Goal: Task Accomplishment & Management: Complete application form

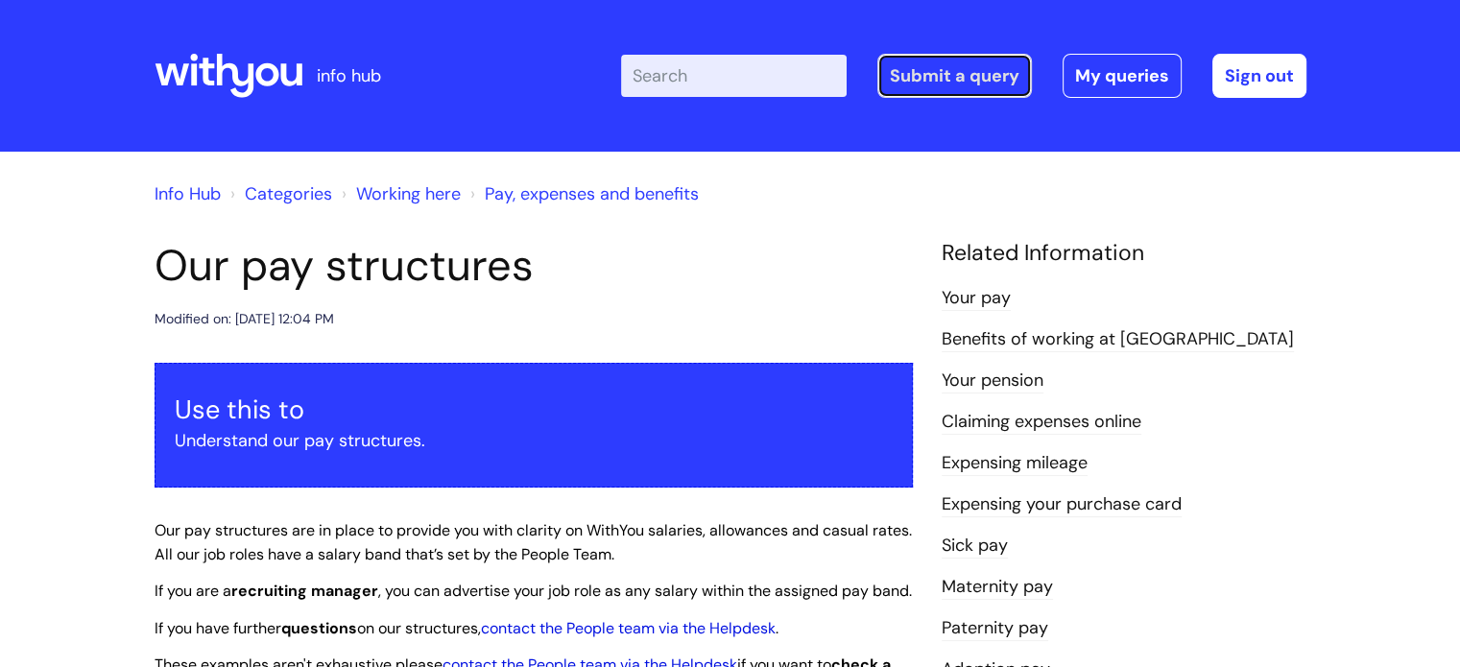
click at [940, 72] on link "Submit a query" at bounding box center [954, 76] width 155 height 44
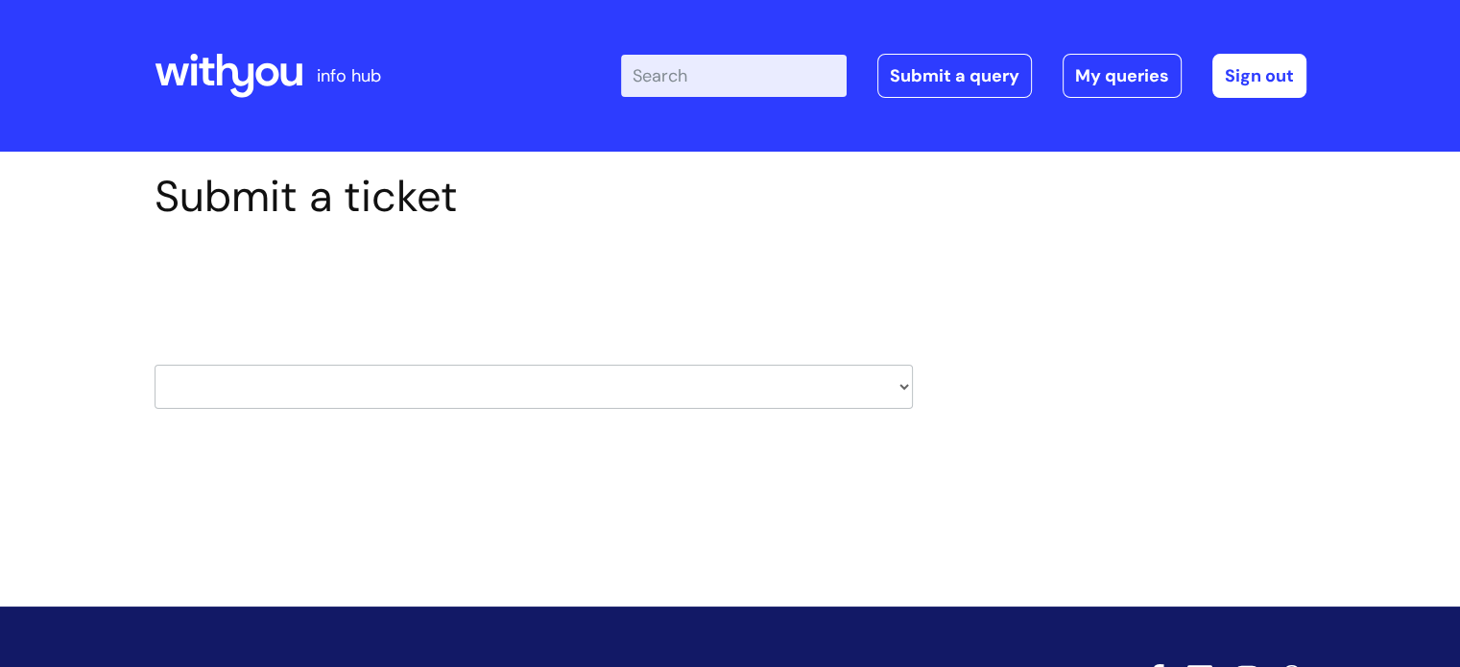
click at [682, 377] on select "HR / People IT and Support Clinical Drug Alerts Finance Accounts Data Support T…" at bounding box center [534, 387] width 758 height 44
select select "insurance"
click at [155, 365] on select "HR / People IT and Support Clinical Drug Alerts Finance Accounts Data Support T…" at bounding box center [534, 387] width 758 height 44
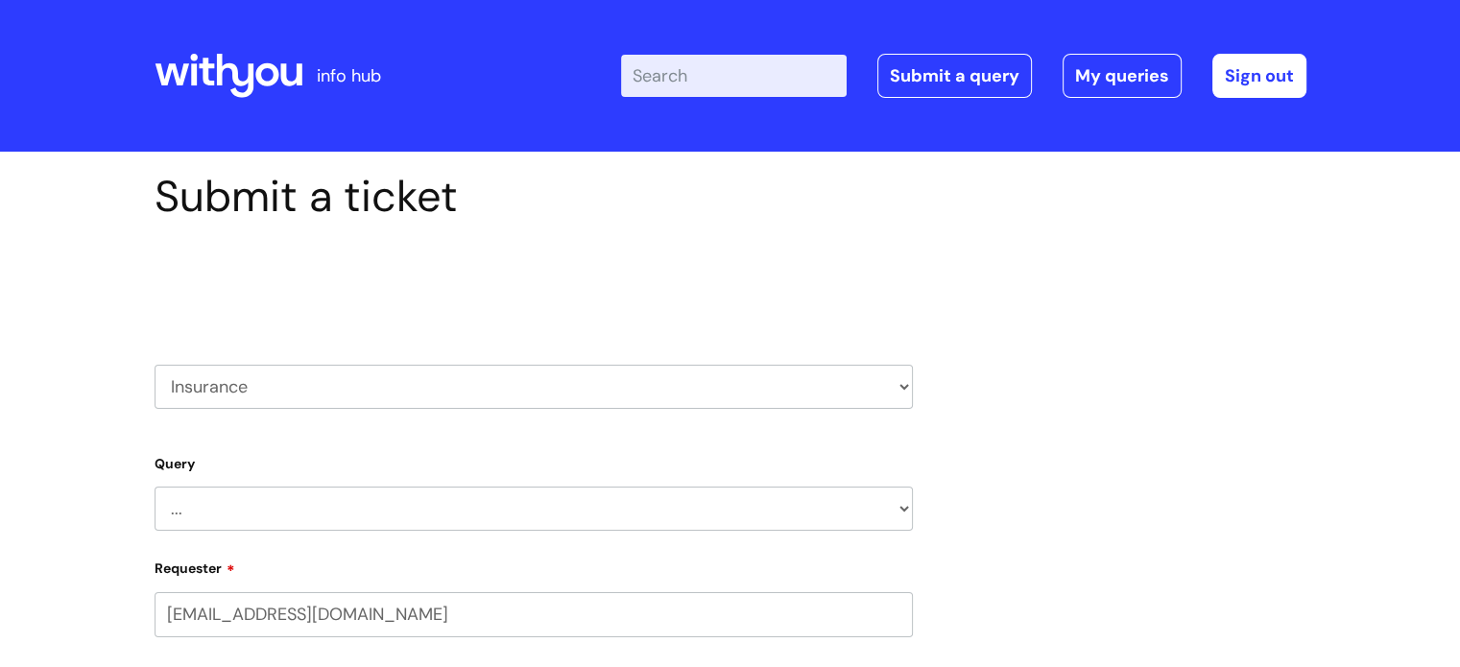
select select "80004286540"
click at [897, 388] on select "HR / People IT and Support Clinical Drug Alerts Finance Accounts Data Support T…" at bounding box center [534, 387] width 758 height 44
select select "it_and_support"
click at [155, 365] on select "HR / People IT and Support Clinical Drug Alerts Finance Accounts Data Support T…" at bounding box center [534, 387] width 758 height 44
click at [522, 502] on select "... Mobile Phone Reset & MFA Accounts, Starters and Leavers IT Hardware issue I…" at bounding box center [534, 510] width 758 height 44
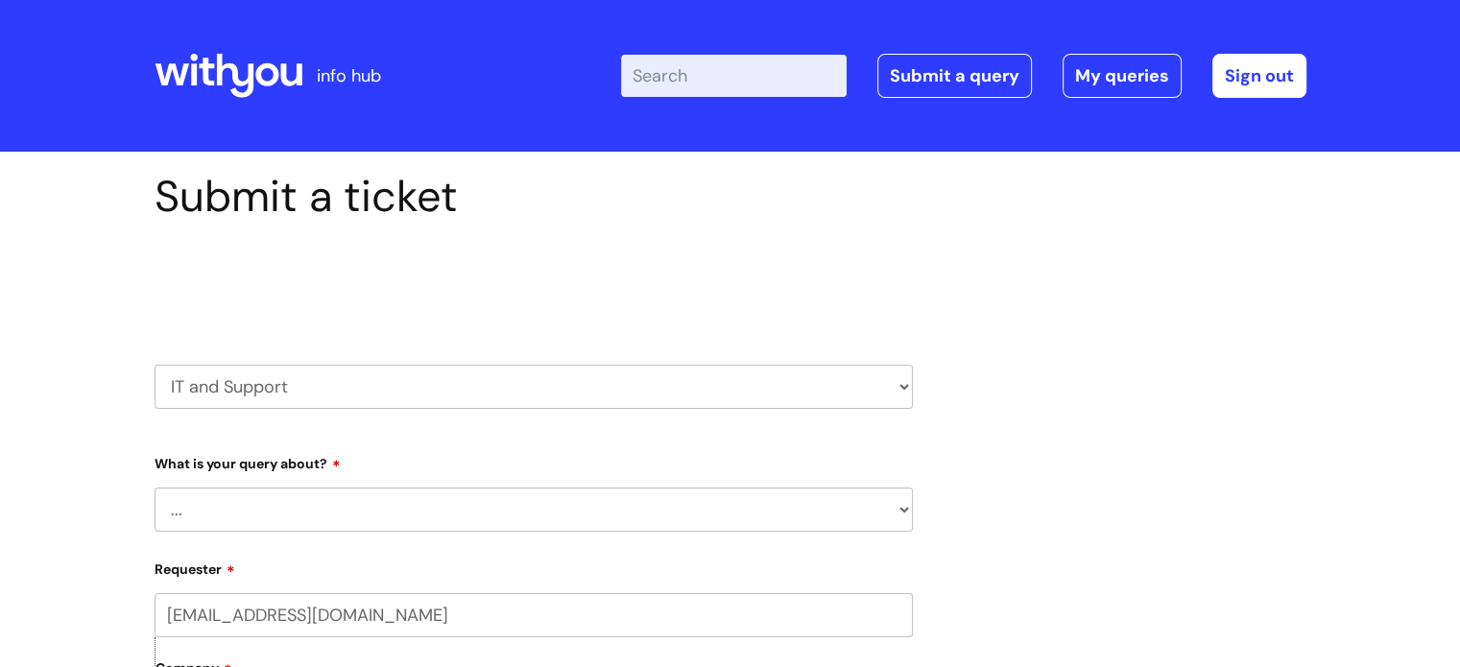
select select "Something Else"
click at [155, 488] on select "... Mobile Phone Reset & MFA Accounts, Starters and Leavers IT Hardware issue I…" at bounding box center [534, 510] width 758 height 44
click at [800, 615] on select "... My problem is not listed" at bounding box center [541, 608] width 743 height 44
select select "My problem is not listed"
click at [170, 586] on select "... My problem is not listed" at bounding box center [541, 608] width 743 height 44
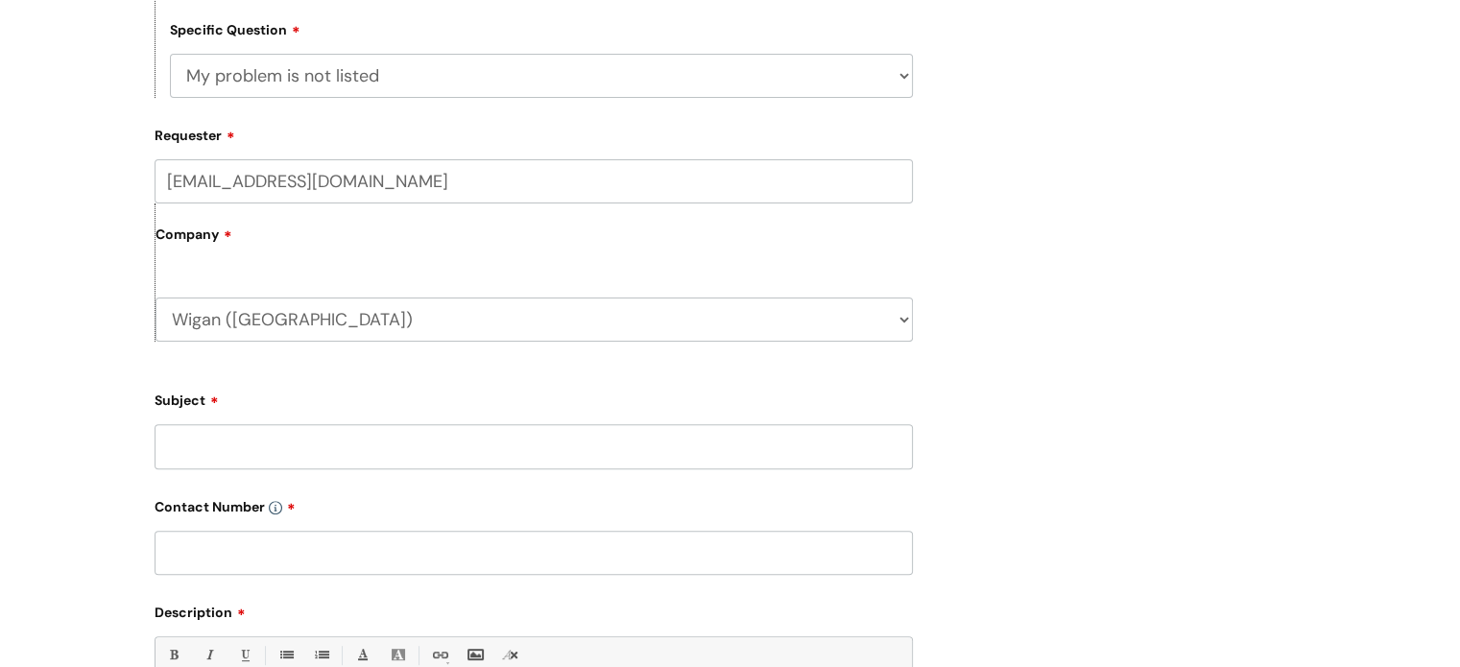
scroll to position [557, 0]
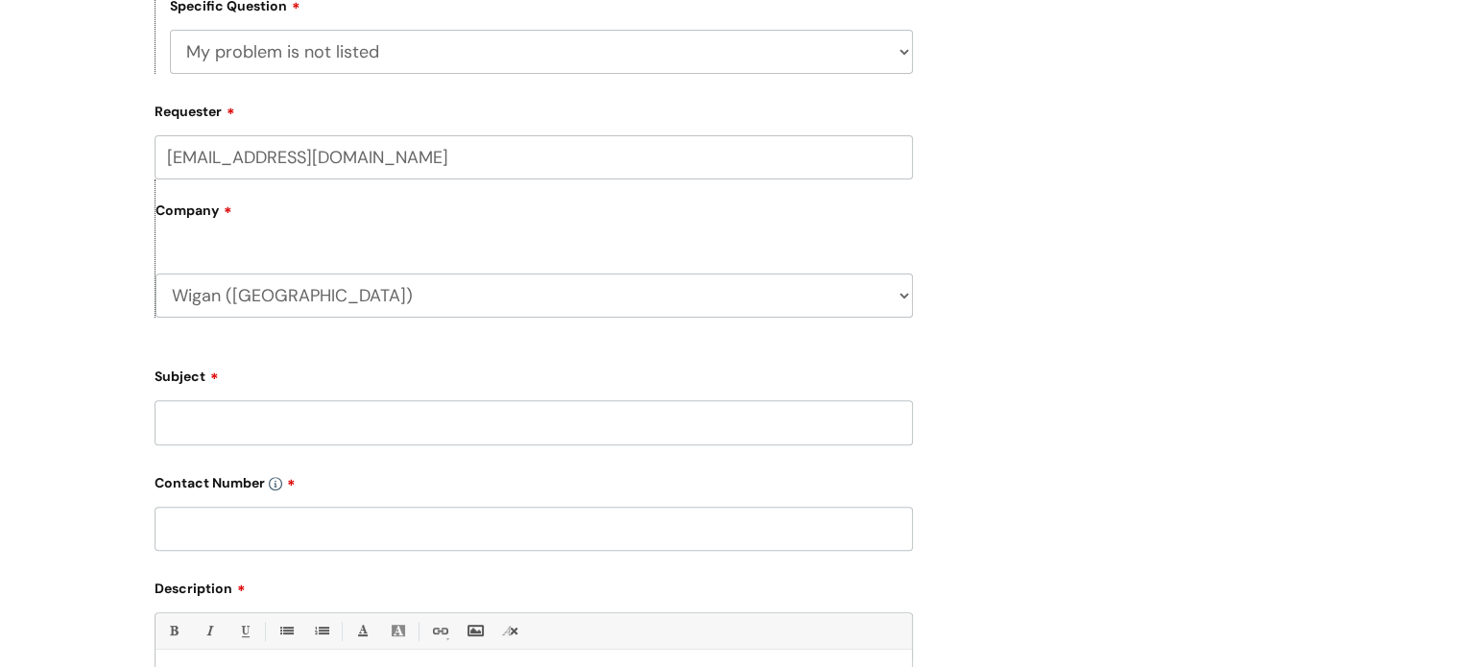
click at [625, 418] on input "Subject" at bounding box center [534, 422] width 758 height 44
type input "Phone lines down"
click at [591, 536] on input "text" at bounding box center [534, 529] width 758 height 44
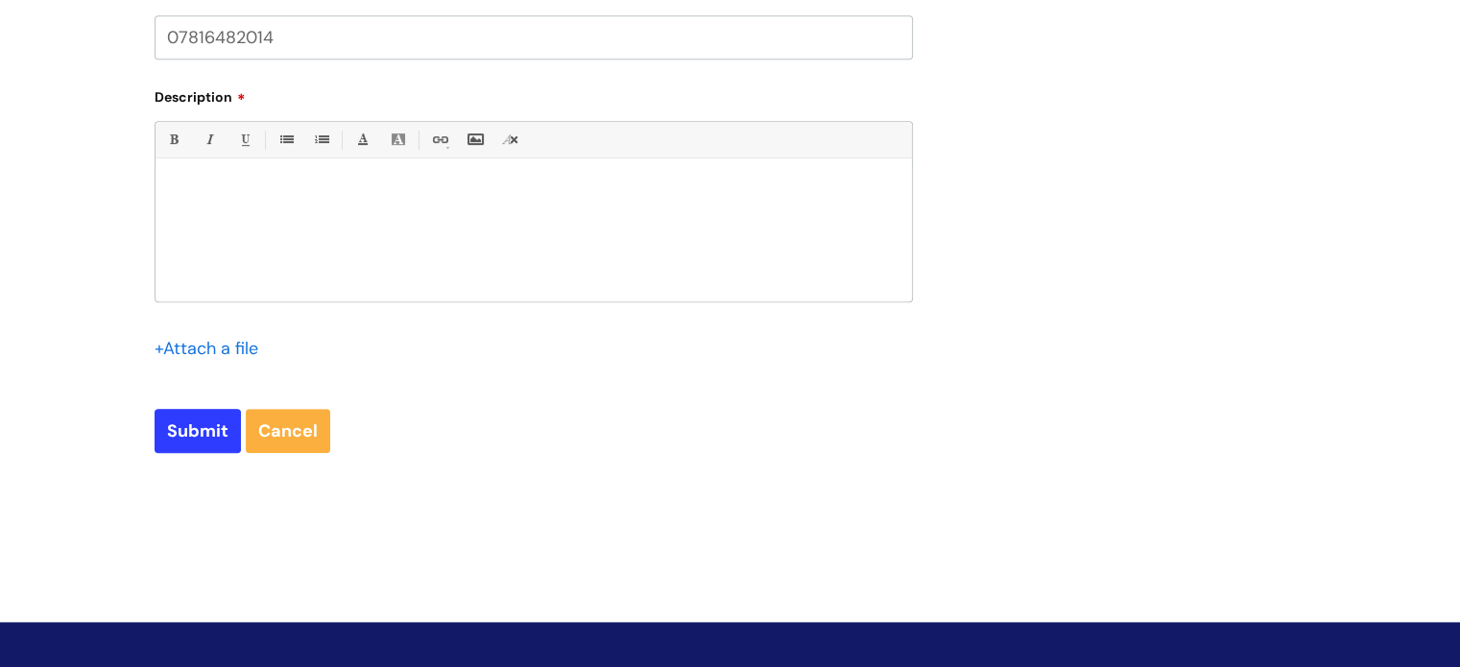
scroll to position [1051, 0]
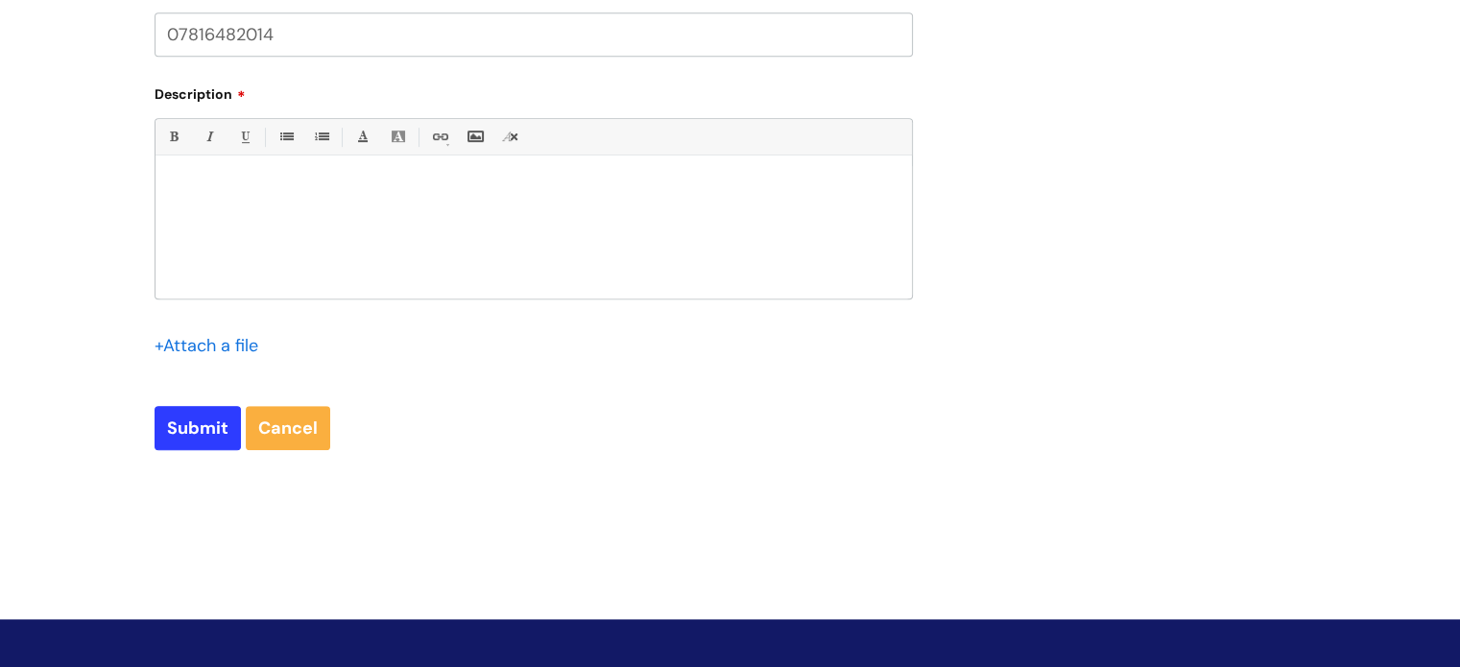
type input "07816482014"
click at [657, 213] on div at bounding box center [534, 232] width 756 height 132
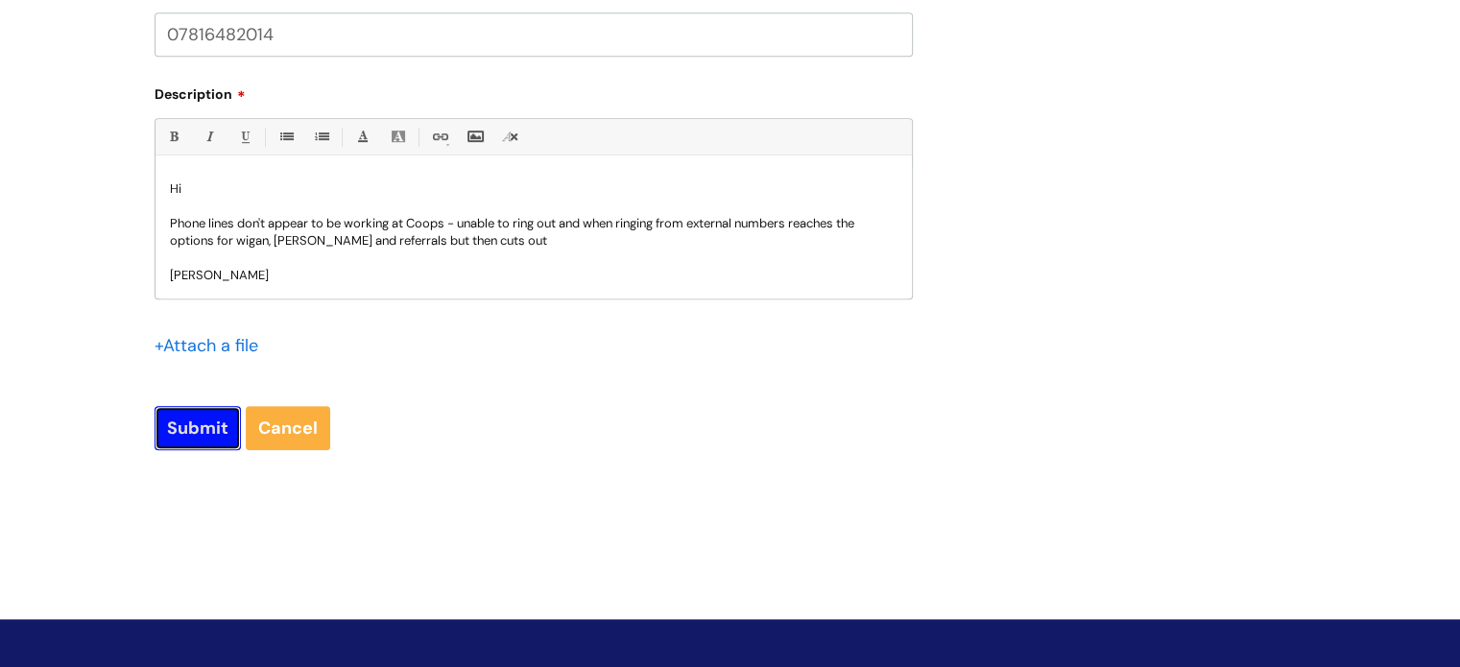
click at [221, 409] on input "Submit" at bounding box center [198, 428] width 86 height 44
type input "Please Wait..."
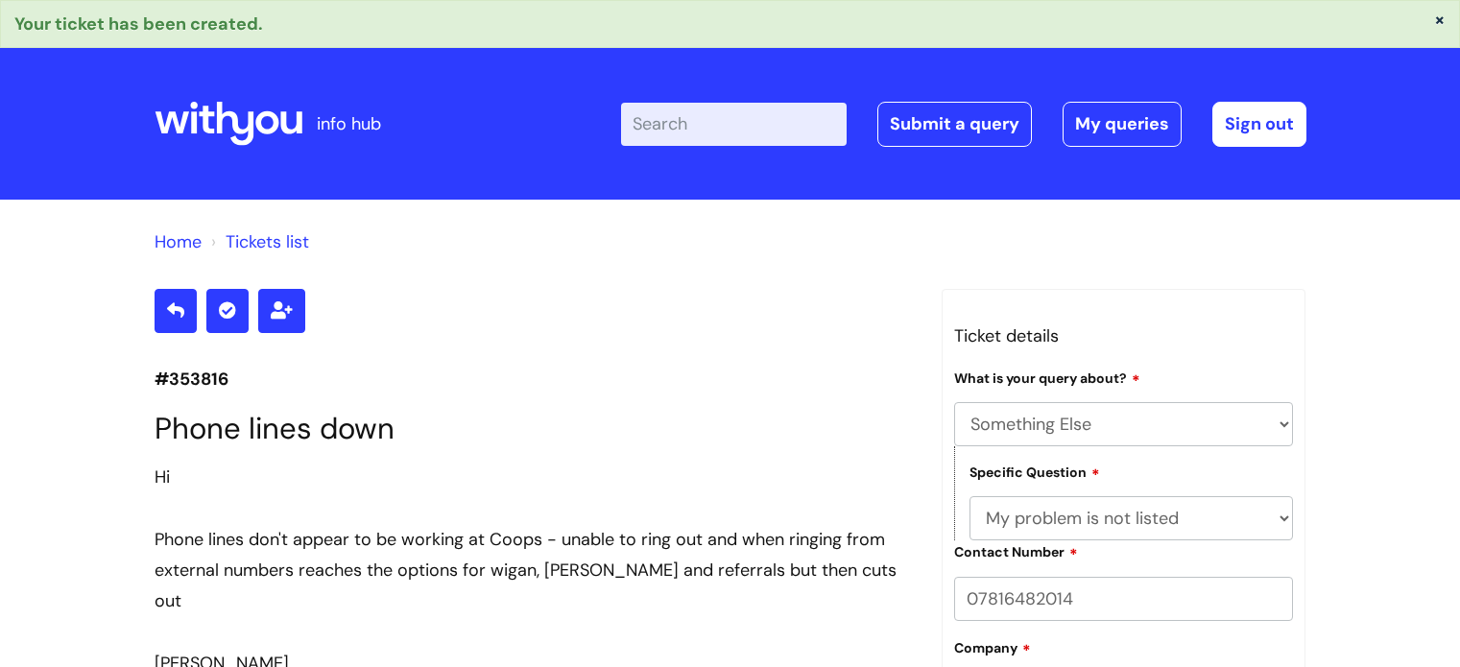
select select "Something Else"
select select "My problem is not listed"
